Goal: Register for event/course

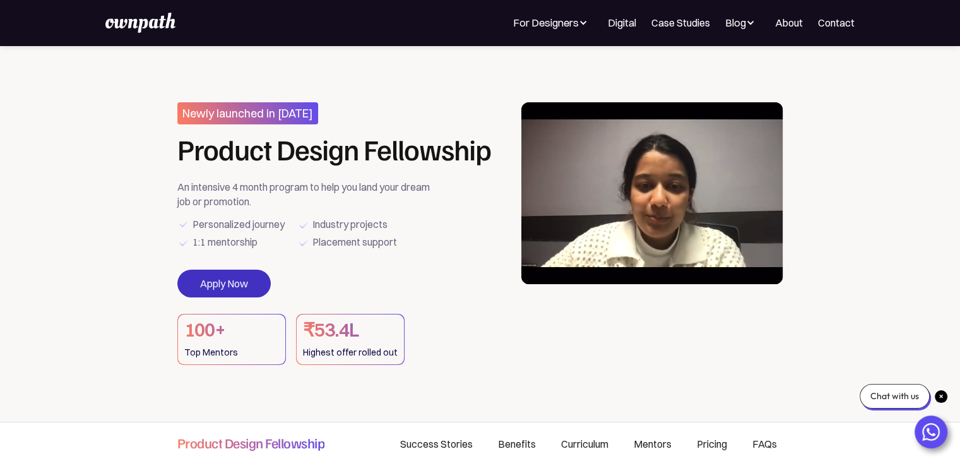
click at [230, 278] on link "Apply Now" at bounding box center [223, 284] width 93 height 28
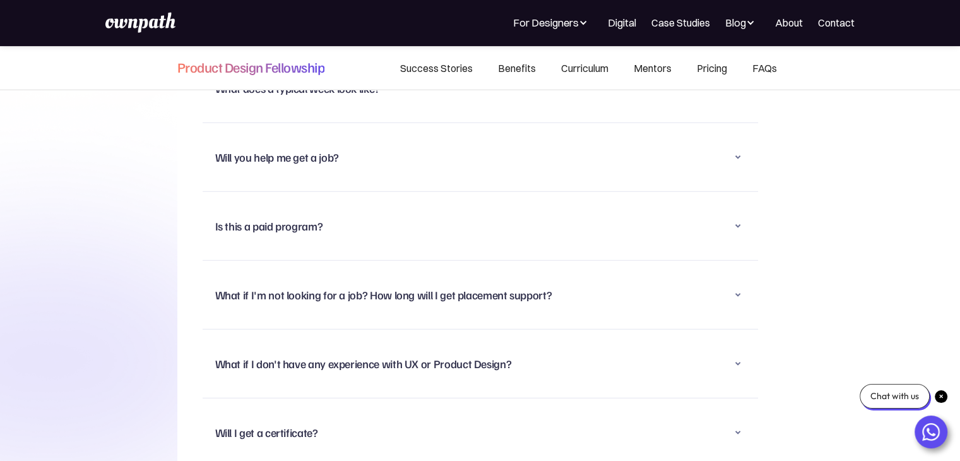
scroll to position [8293, 0]
click at [476, 209] on div "Is this a paid program?" at bounding box center [480, 225] width 530 height 33
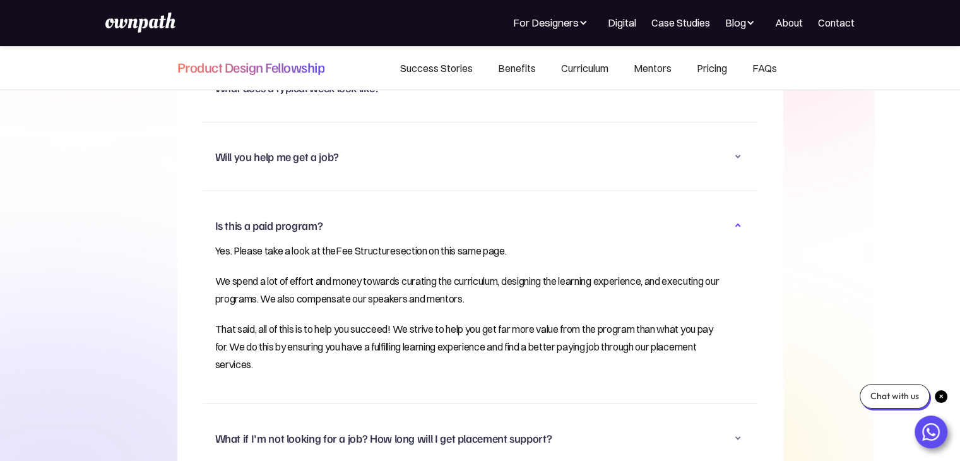
click at [388, 244] on link "Fee Structure" at bounding box center [366, 250] width 60 height 13
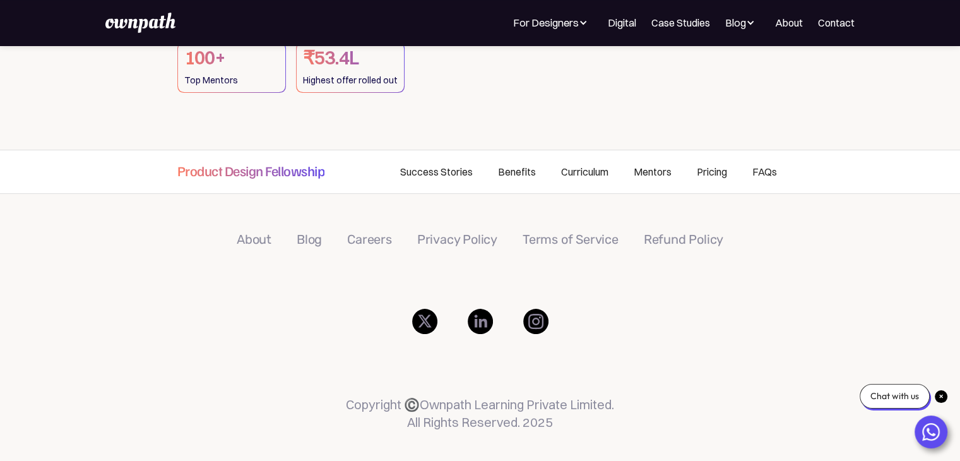
scroll to position [275, 0]
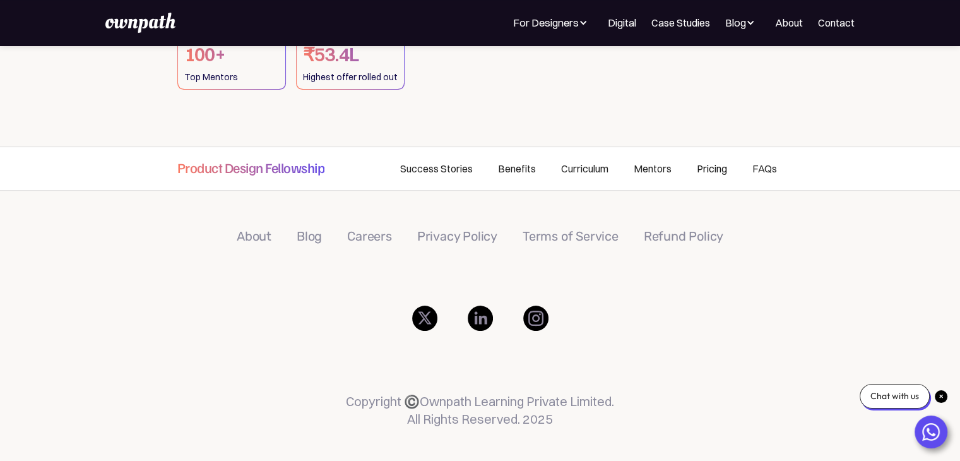
click at [715, 167] on link "Pricing" at bounding box center [712, 168] width 56 height 43
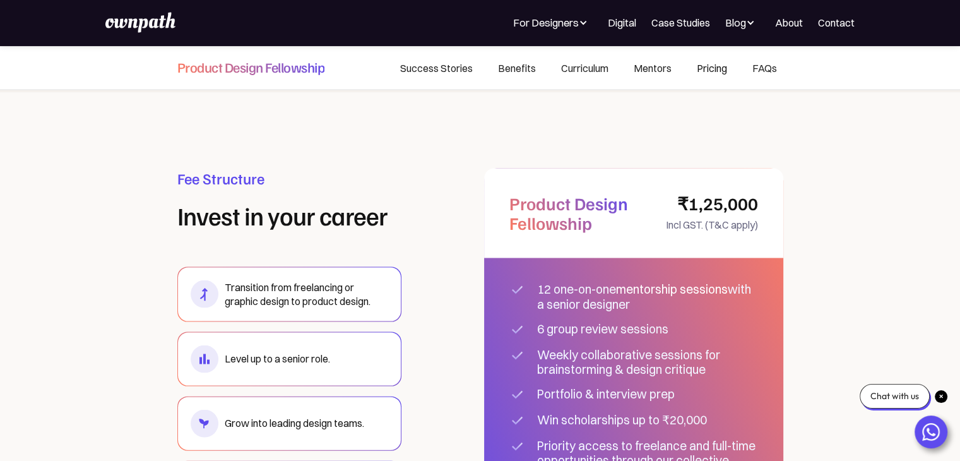
scroll to position [7415, 0]
